Goal: Download file/media

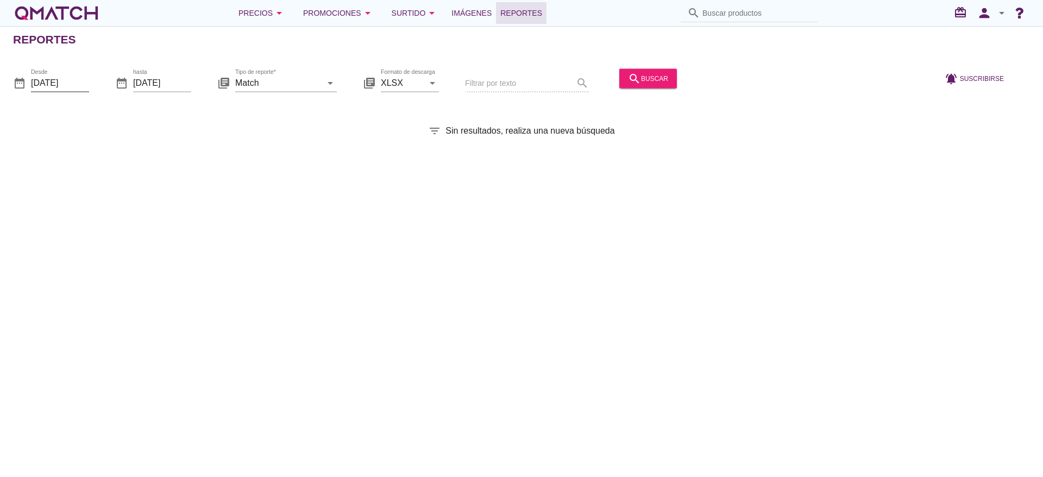
click at [67, 88] on input "[DATE]" at bounding box center [60, 82] width 58 height 17
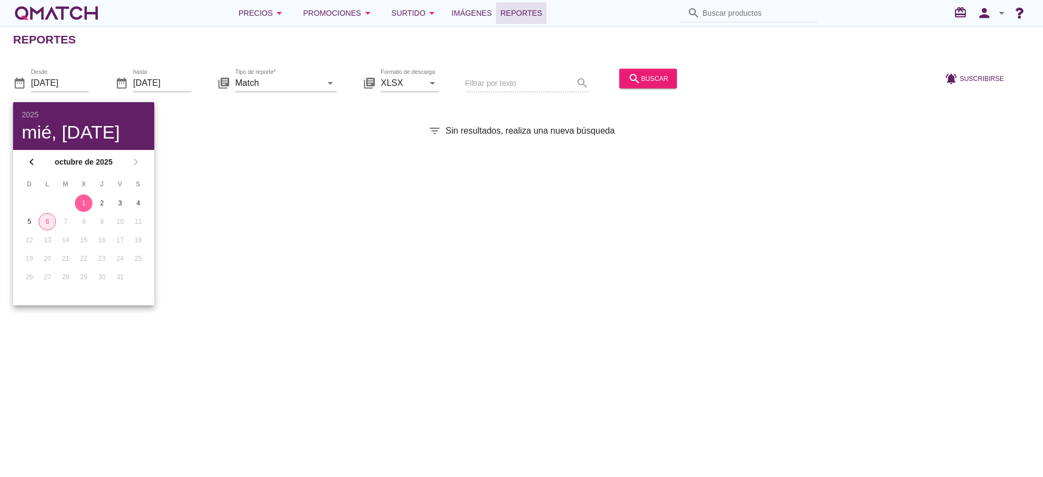
click at [45, 220] on div "6" at bounding box center [47, 222] width 16 height 10
type input "[DATE]"
click at [299, 80] on input "Match" at bounding box center [278, 82] width 86 height 17
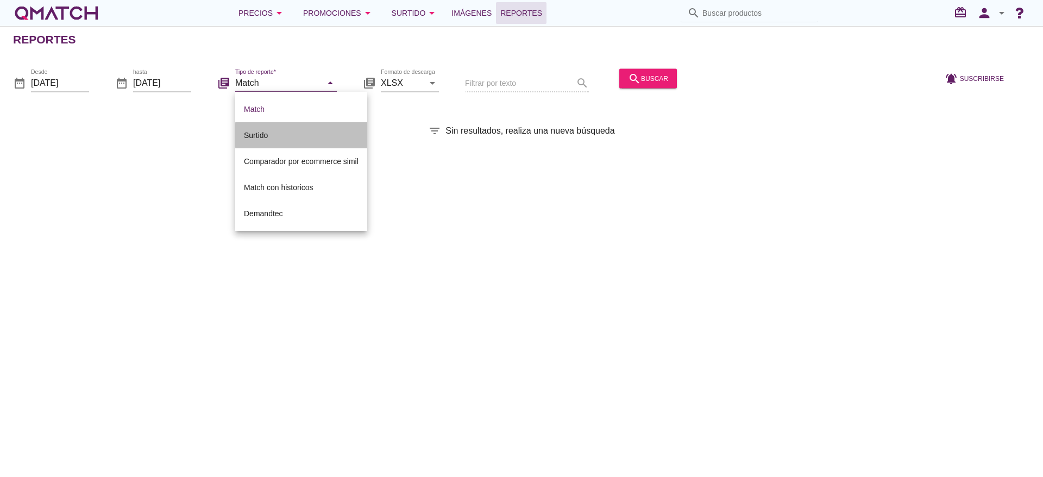
click at [260, 131] on div "Surtido" at bounding box center [301, 135] width 115 height 13
type input "Surtido"
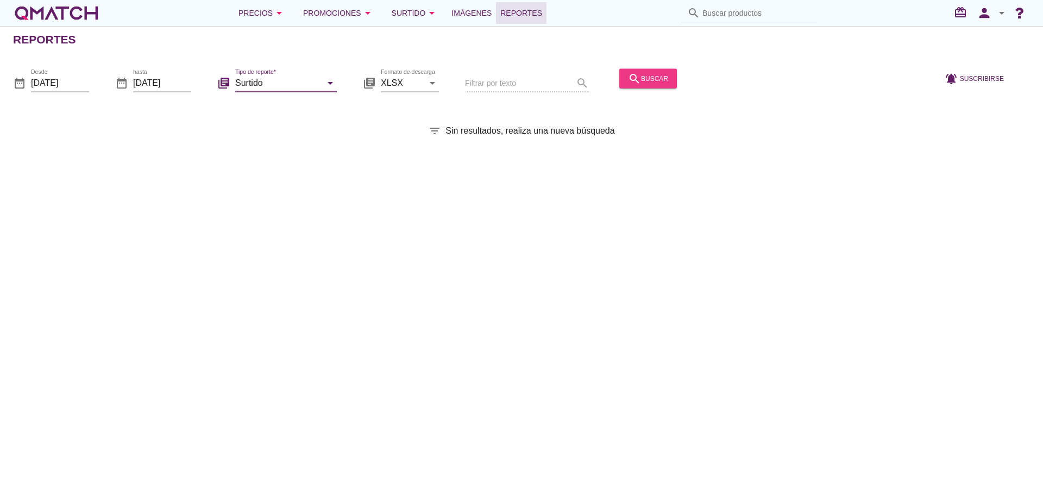
click at [657, 75] on div "search buscar" at bounding box center [648, 78] width 40 height 13
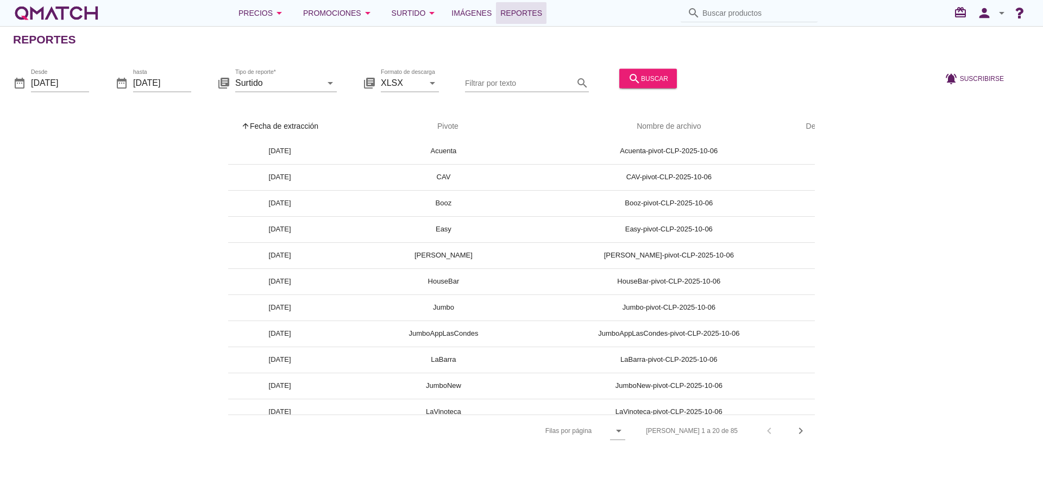
scroll to position [81, 0]
click at [548, 74] on input "Filtrar por texto" at bounding box center [519, 82] width 109 height 17
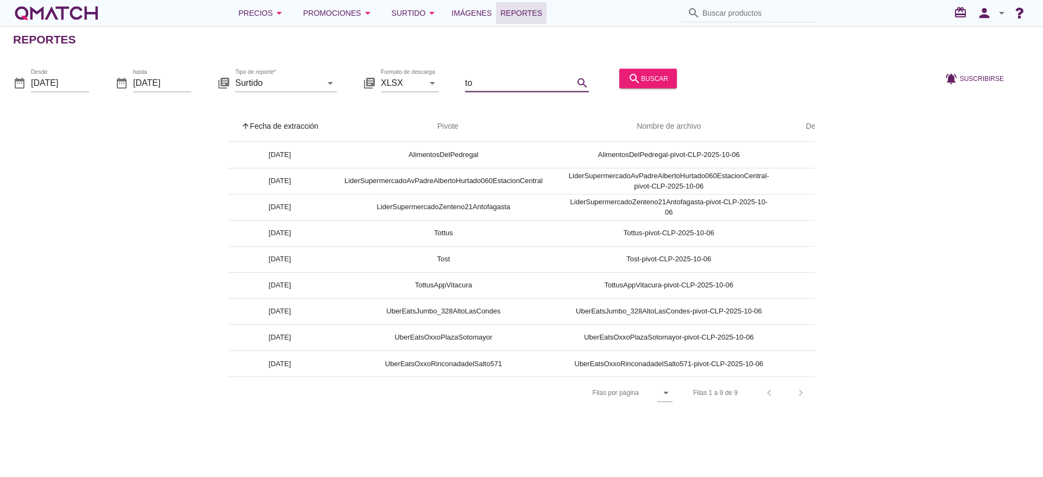
scroll to position [0, 0]
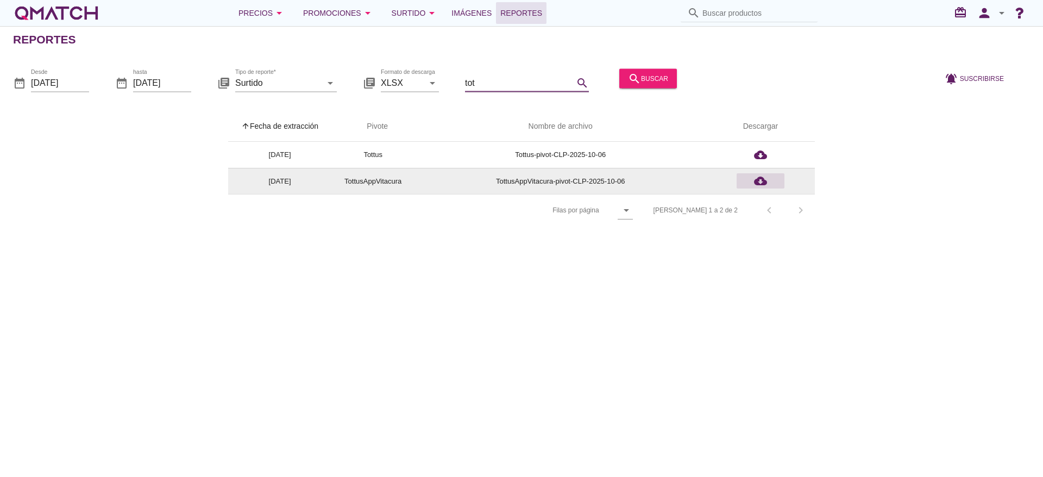
click at [756, 180] on icon "cloud_download" at bounding box center [760, 180] width 13 height 13
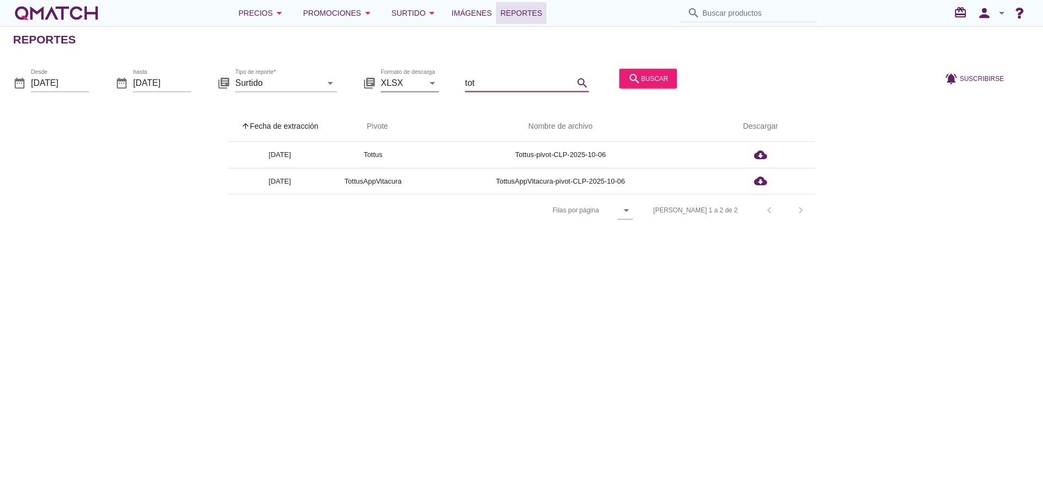
drag, startPoint x: 505, startPoint y: 81, endPoint x: 385, endPoint y: 79, distance: 119.5
click at [385, 79] on div "date_range Desde [DATE] date_range hasta [DATE] library_books Tipo de reporte* …" at bounding box center [521, 79] width 1043 height 46
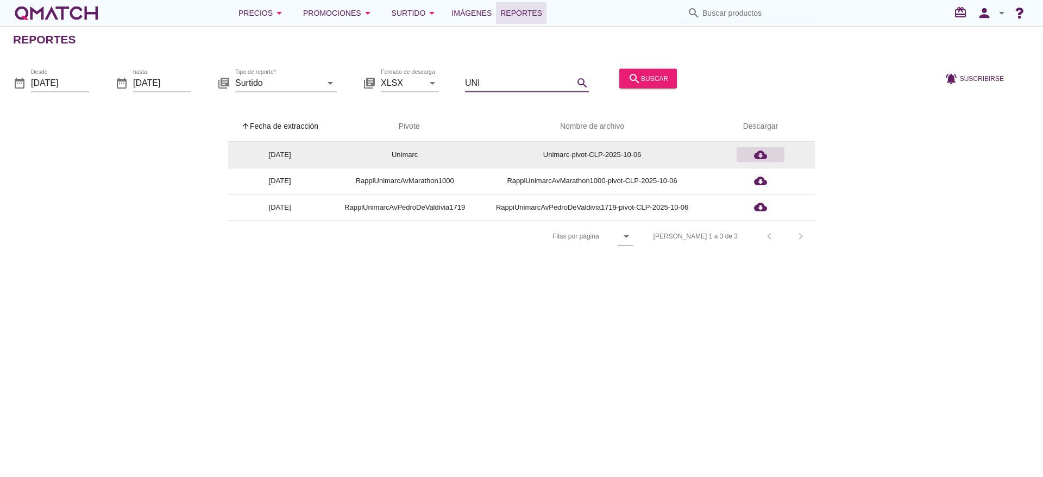
type input "UNI"
click at [762, 152] on icon "cloud_download" at bounding box center [760, 154] width 13 height 13
